Goal: Task Accomplishment & Management: Manage account settings

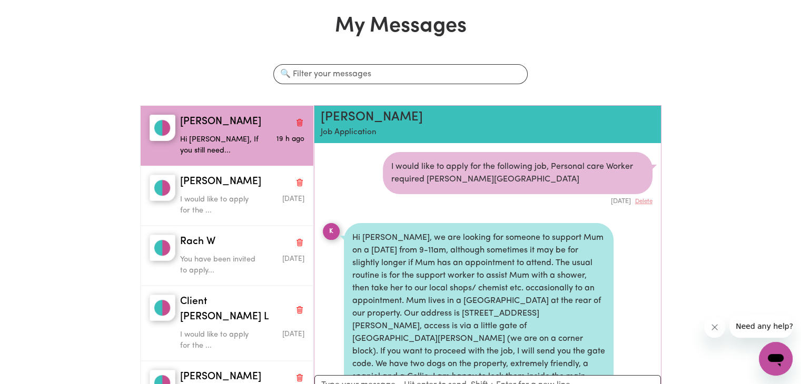
scroll to position [393, 0]
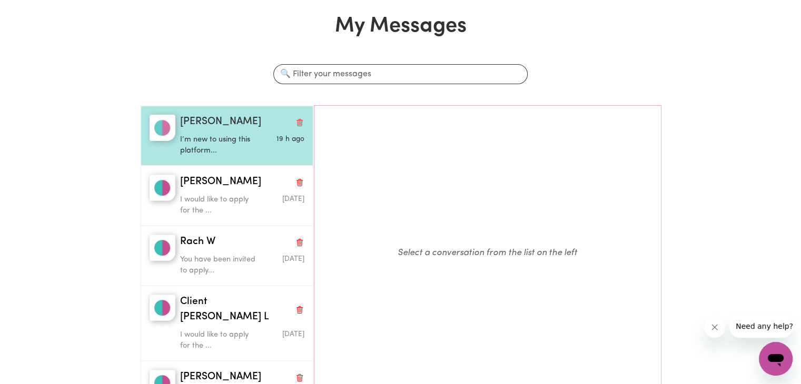
click at [217, 139] on p "I’m new to using this platform..." at bounding box center [221, 145] width 83 height 23
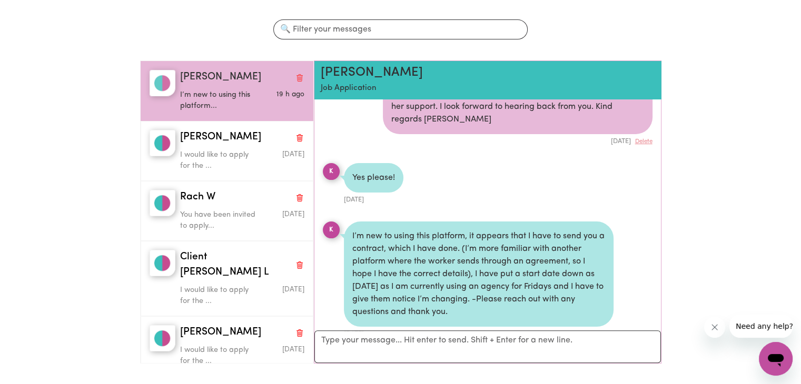
scroll to position [211, 0]
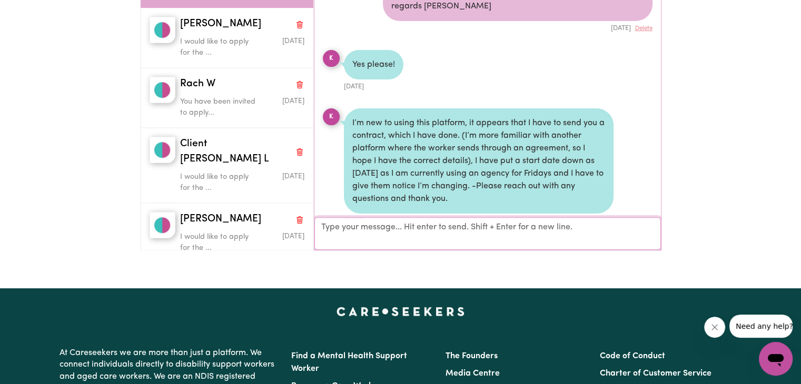
click at [346, 230] on textarea "Your reply" at bounding box center [487, 234] width 347 height 33
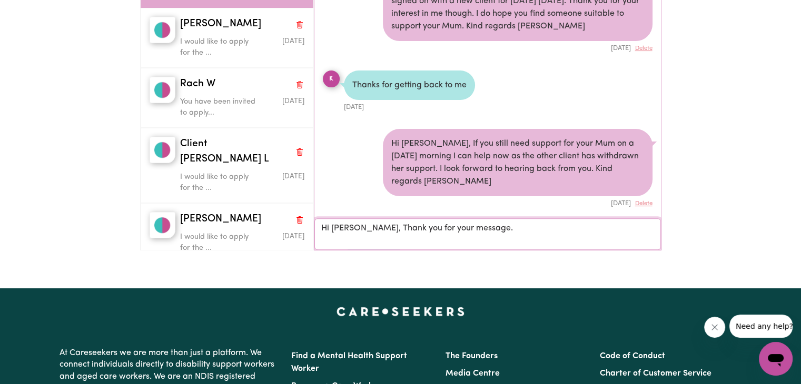
scroll to position [586, 0]
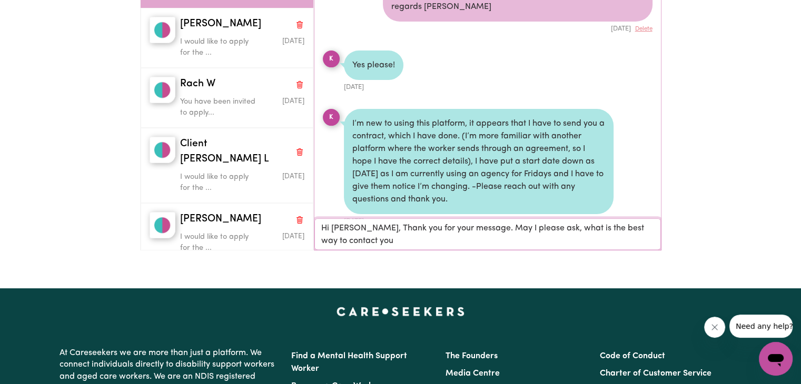
drag, startPoint x: 586, startPoint y: 226, endPoint x: 567, endPoint y: 226, distance: 19.0
click at [567, 226] on textarea "Hi Kristine, Thank you for your message. May I please ask, what is the best way…" at bounding box center [487, 235] width 347 height 32
click at [378, 241] on textarea "Hi Kristine, Thank you for your message. May I please ask, what the best way to…" at bounding box center [487, 235] width 347 height 32
drag, startPoint x: 474, startPoint y: 226, endPoint x: 613, endPoint y: 245, distance: 140.8
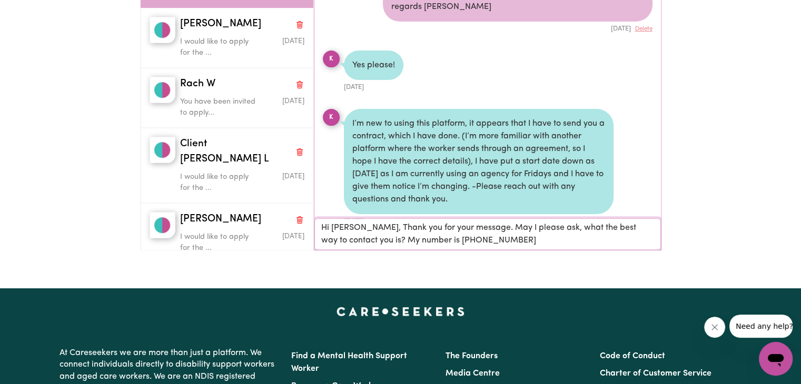
click at [613, 245] on textarea "Hi Kristine, Thank you for your message. May I please ask, what the best way to…" at bounding box center [487, 235] width 347 height 32
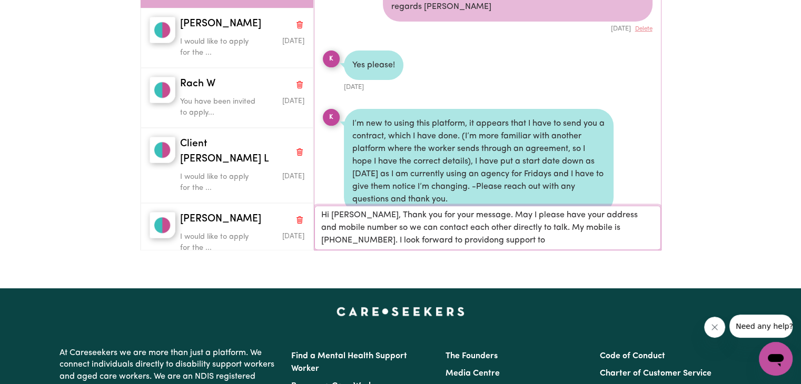
drag, startPoint x: 445, startPoint y: 241, endPoint x: 407, endPoint y: 239, distance: 38.0
click at [407, 239] on textarea "Hi Kristine, Thank you for your message. May I please have your address and mob…" at bounding box center [487, 228] width 347 height 44
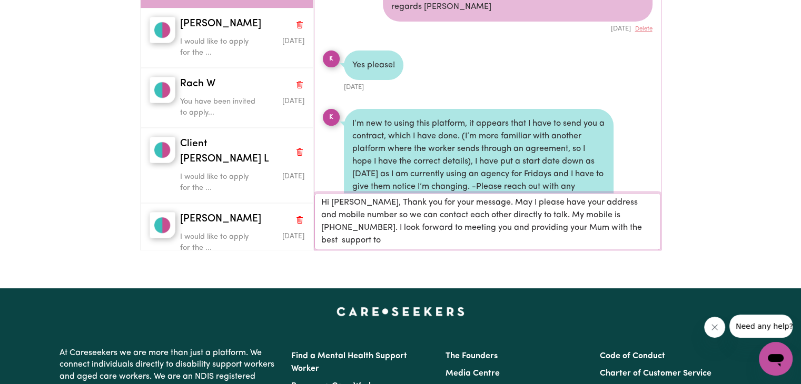
click at [634, 226] on textarea "Hi Kristine, Thank you for your message. May I please have your address and mob…" at bounding box center [487, 221] width 347 height 57
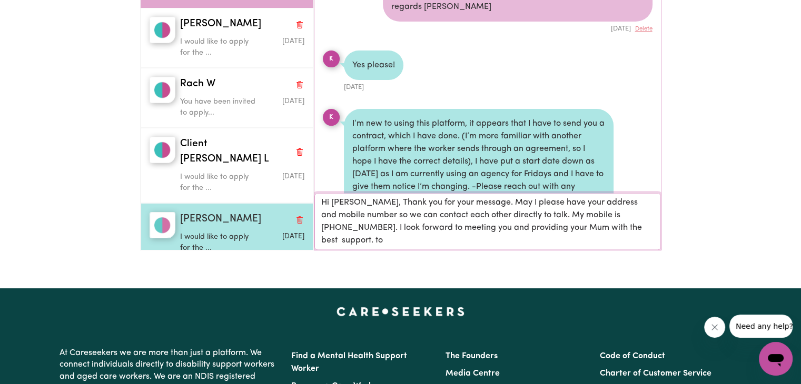
scroll to position [586, 0]
drag, startPoint x: 339, startPoint y: 242, endPoint x: 305, endPoint y: 240, distance: 33.8
click at [305, 240] on div "Kristine B I’m new to using this platform... 19 h ago Janice C I would like to …" at bounding box center [400, 103] width 521 height 312
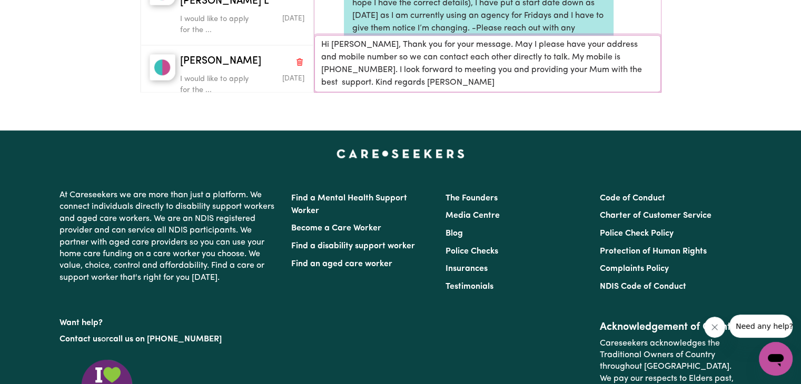
scroll to position [211, 0]
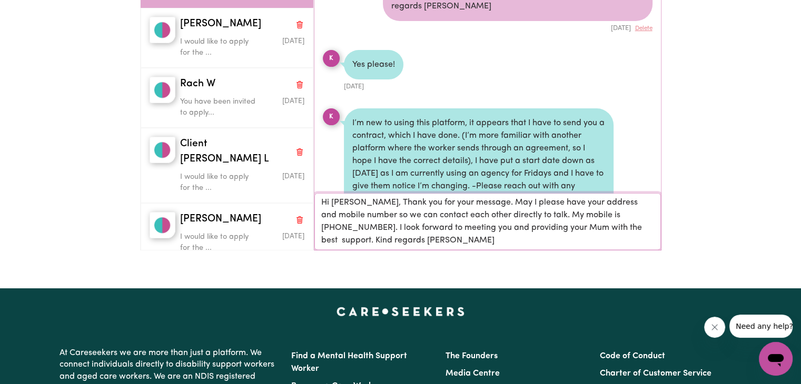
click at [396, 241] on textarea "Hi Kristine, Thank you for your message. May I please have your address and mob…" at bounding box center [487, 221] width 347 height 57
type textarea "Hi Kristine, Thank you for your message. May I please have your address and mob…"
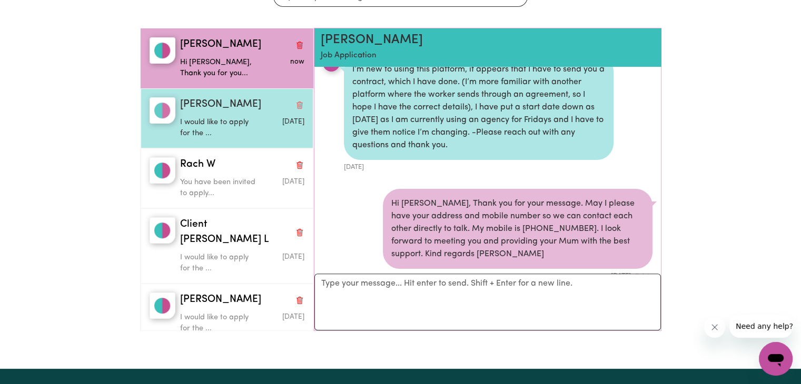
scroll to position [0, 0]
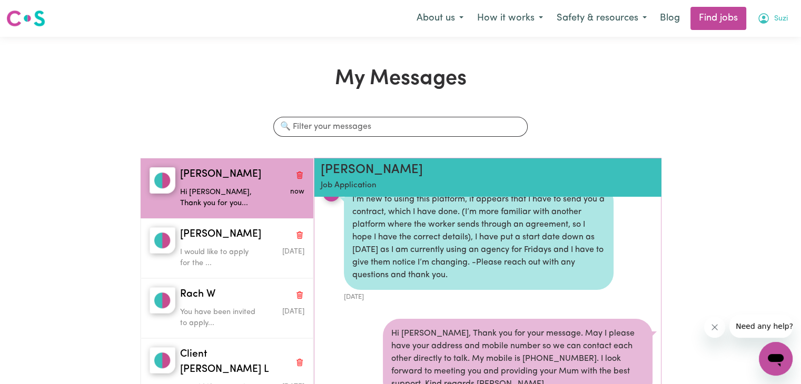
click at [778, 19] on span "Suzi" at bounding box center [781, 19] width 14 height 12
click at [757, 39] on link "My Account" at bounding box center [752, 41] width 83 height 20
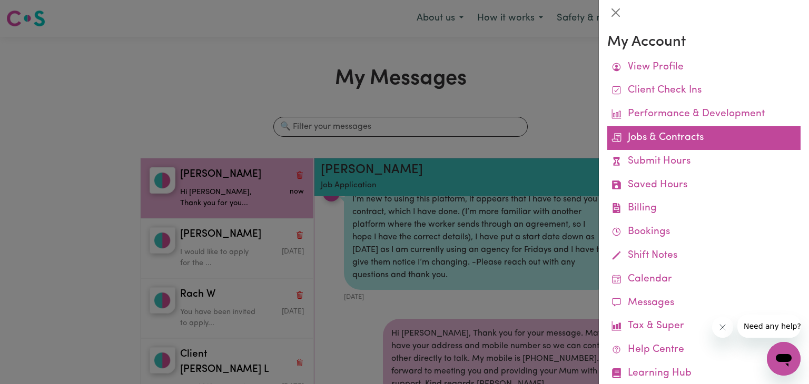
click at [669, 140] on link "Jobs & Contracts" at bounding box center [703, 138] width 193 height 24
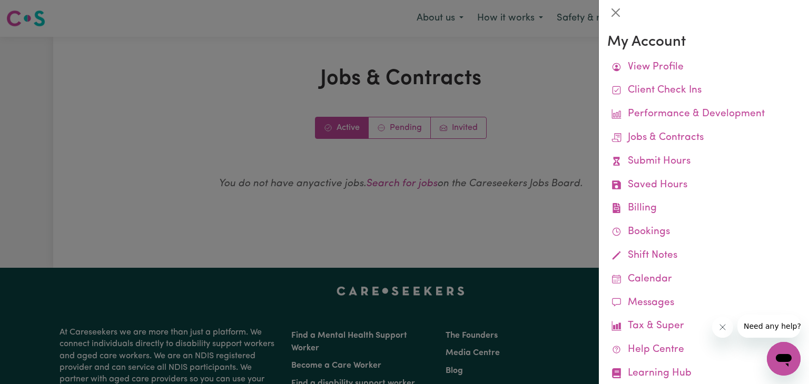
click at [407, 129] on div at bounding box center [404, 192] width 809 height 384
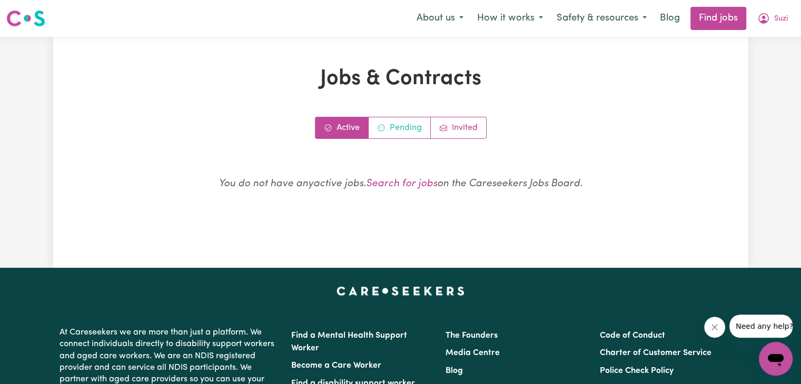
click at [407, 129] on link "Pending" at bounding box center [400, 127] width 62 height 21
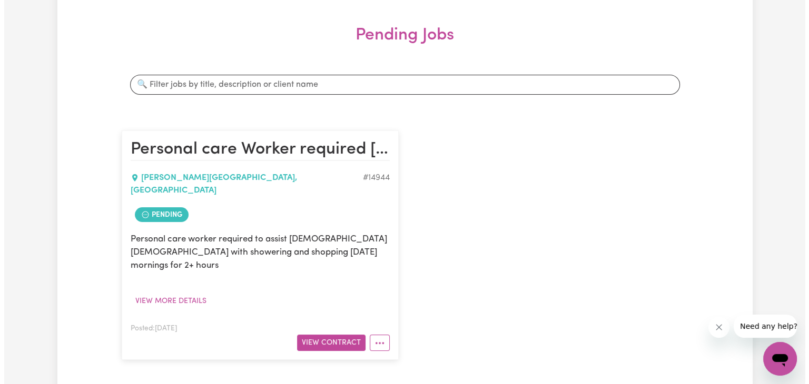
scroll to position [158, 0]
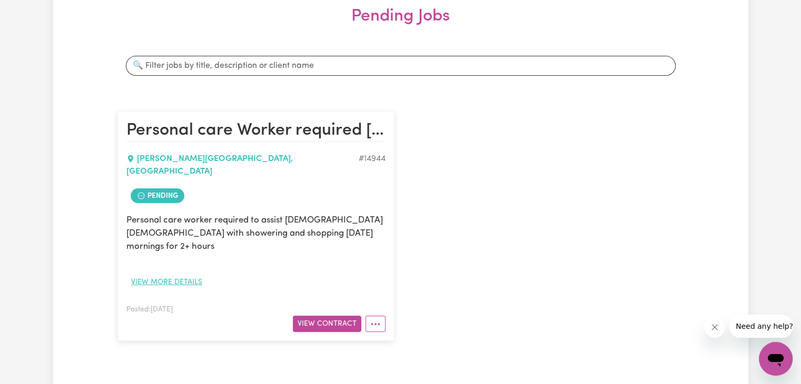
click at [171, 274] on button "View more details" at bounding box center [166, 282] width 81 height 16
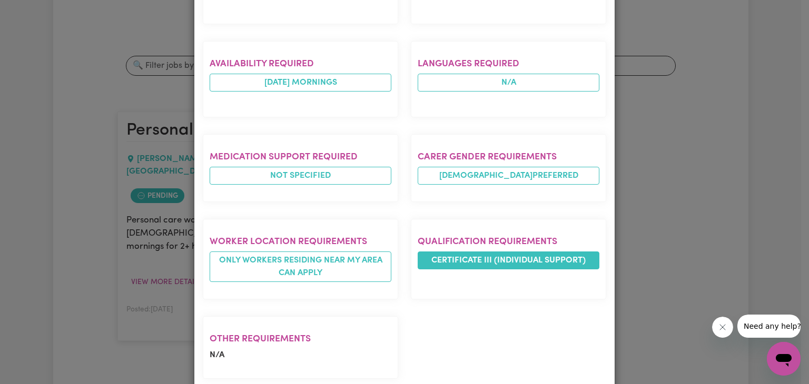
scroll to position [0, 0]
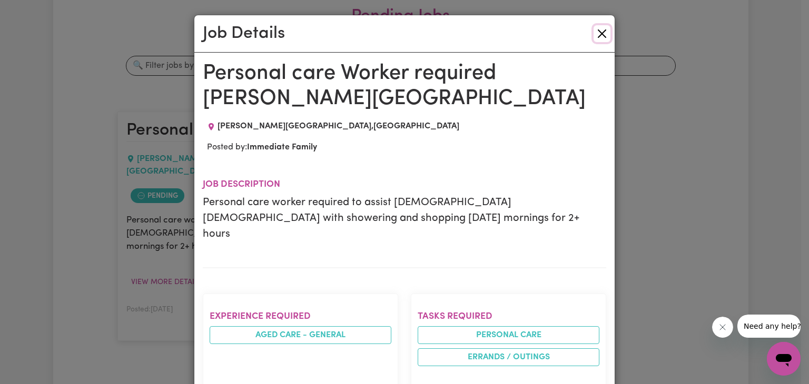
click at [599, 31] on button "Close" at bounding box center [602, 33] width 17 height 17
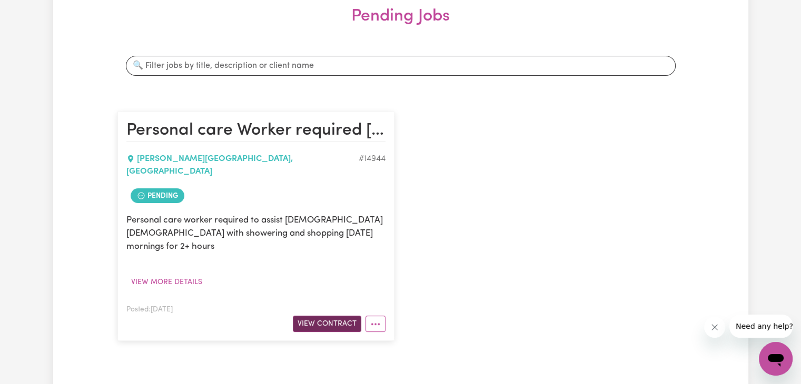
click at [316, 316] on button "View Contract" at bounding box center [327, 324] width 68 height 16
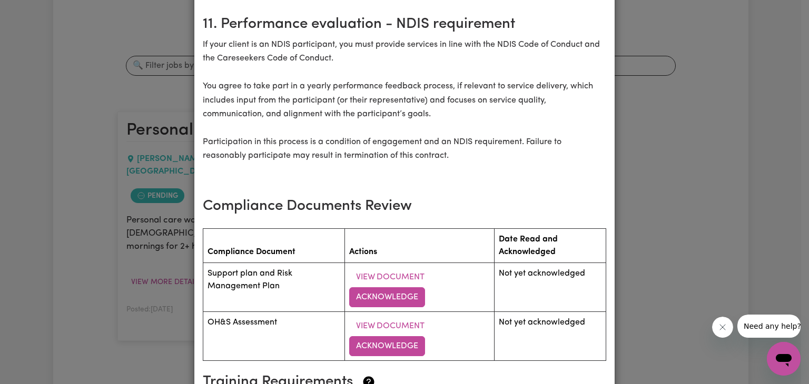
scroll to position [1422, 0]
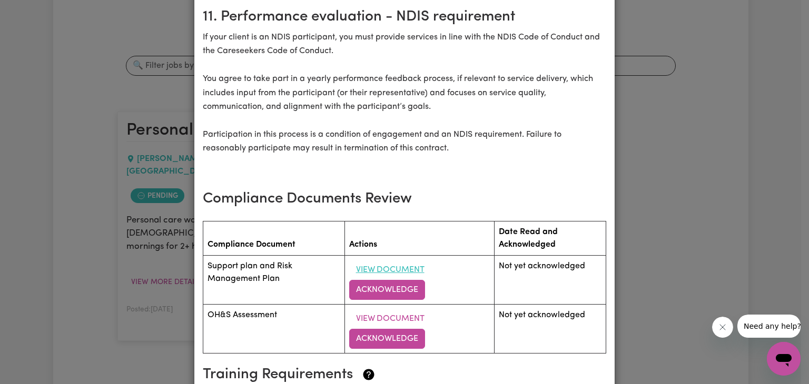
click at [379, 260] on button "View Document" at bounding box center [390, 270] width 82 height 20
click at [375, 280] on button "Acknowledge" at bounding box center [387, 290] width 76 height 20
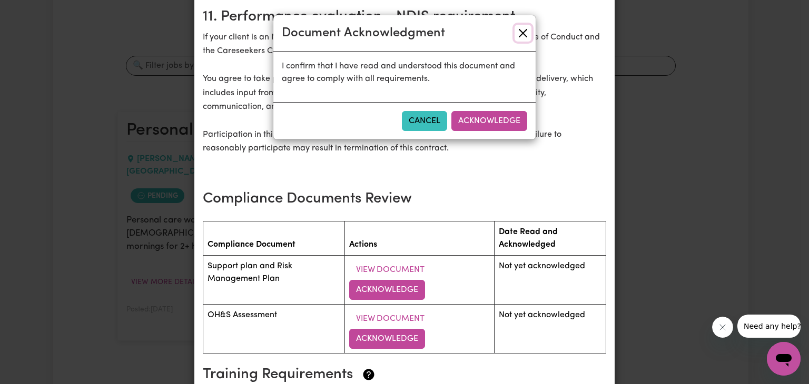
click at [526, 28] on button "Close" at bounding box center [523, 33] width 17 height 17
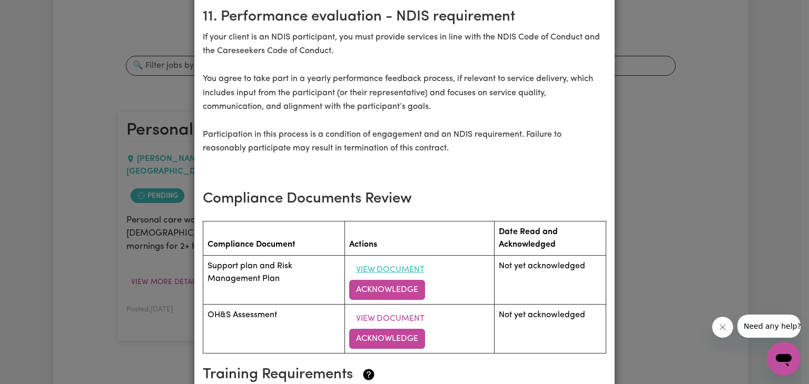
click at [384, 260] on button "View Document" at bounding box center [390, 270] width 82 height 20
click at [380, 280] on button "Acknowledge" at bounding box center [387, 290] width 76 height 20
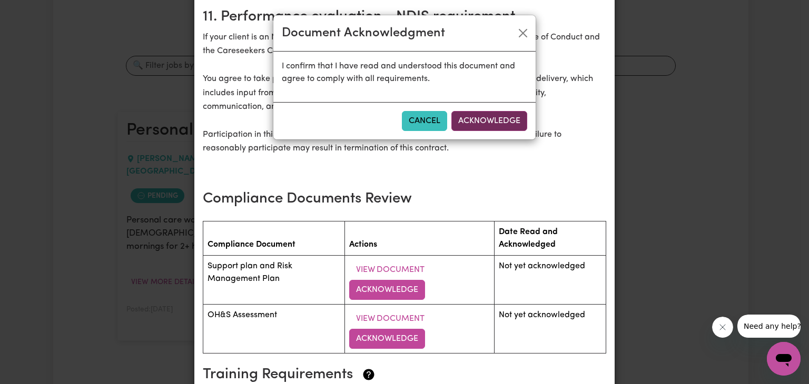
click at [502, 116] on button "Acknowledge" at bounding box center [489, 121] width 76 height 20
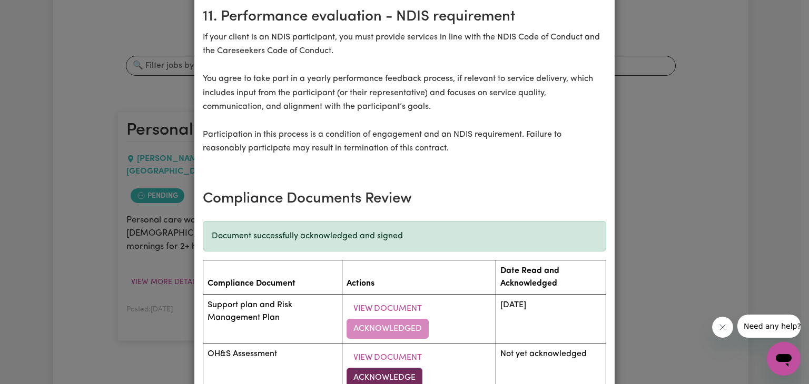
click at [388, 368] on button "Acknowledge" at bounding box center [385, 378] width 76 height 20
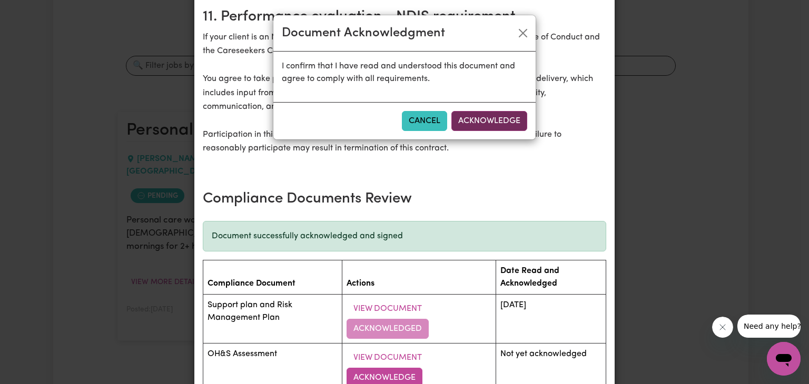
click at [485, 114] on button "Acknowledge" at bounding box center [489, 121] width 76 height 20
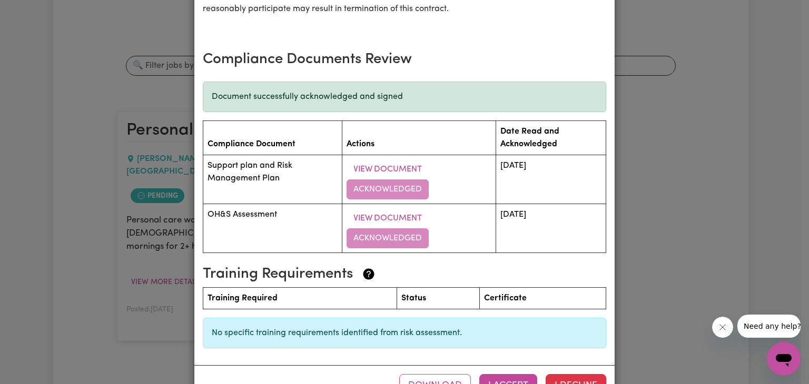
scroll to position [1580, 0]
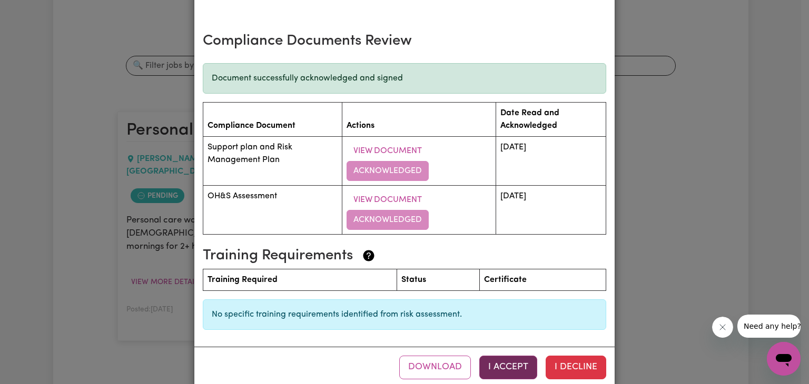
click at [508, 356] on button "I Accept" at bounding box center [508, 367] width 58 height 23
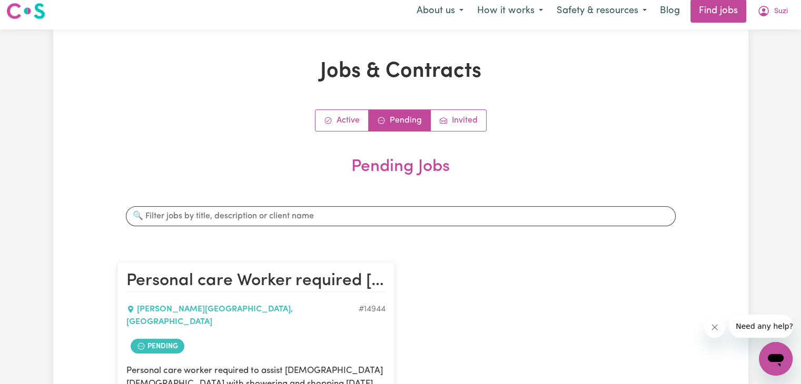
scroll to position [0, 0]
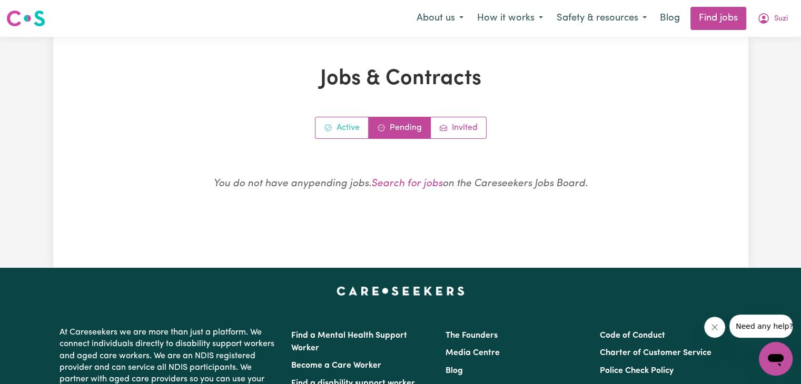
click at [346, 126] on link "Active" at bounding box center [341, 127] width 53 height 21
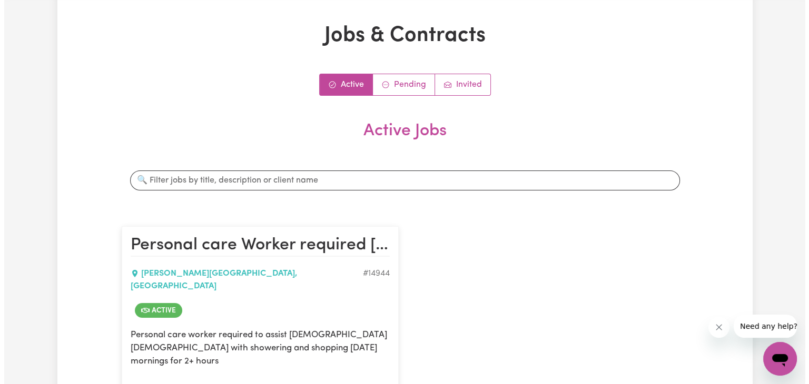
scroll to position [105, 0]
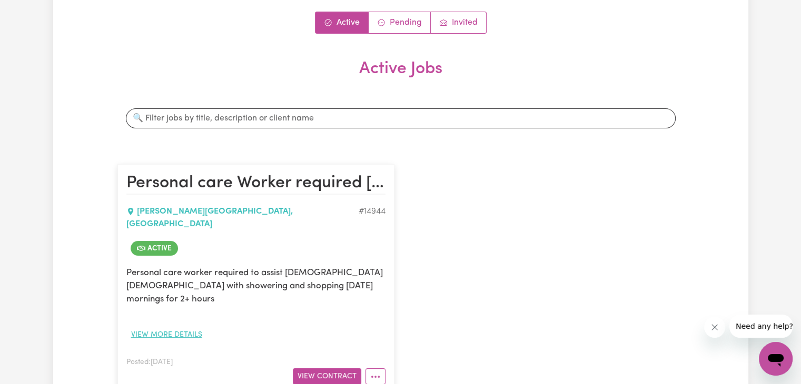
click at [178, 327] on button "View more details" at bounding box center [166, 335] width 81 height 16
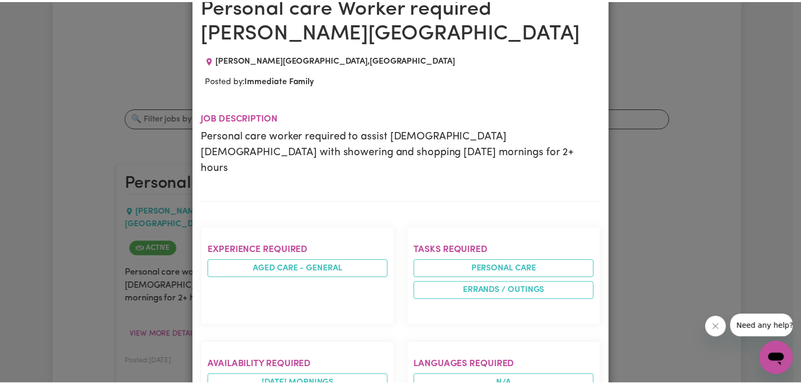
scroll to position [0, 0]
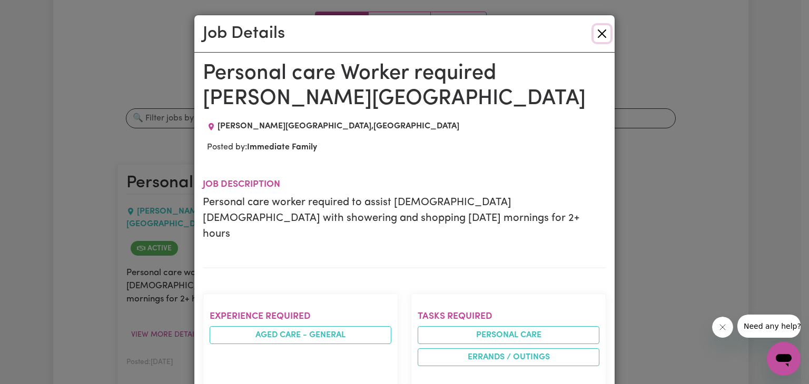
click at [597, 35] on button "Close" at bounding box center [602, 33] width 17 height 17
